Goal: Navigation & Orientation: Find specific page/section

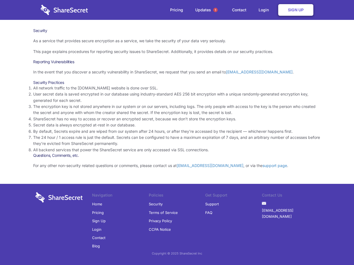
click at [177, 133] on li "By default, Secrets expire and are wiped from our system after 24 hours, or aft…" at bounding box center [176, 131] width 287 height 6
click at [215, 10] on span "1" at bounding box center [215, 10] width 4 height 4
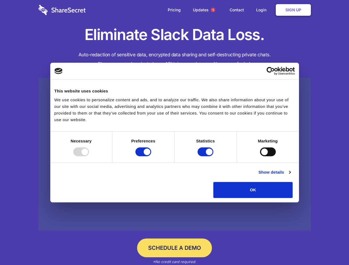
click at [89, 156] on div at bounding box center [81, 152] width 16 height 9
click at [151, 156] on input "Preferences" at bounding box center [143, 152] width 16 height 9
checkbox input "false"
click at [206, 156] on input "Statistics" at bounding box center [206, 152] width 16 height 9
checkbox input "false"
